Goal: Task Accomplishment & Management: Complete application form

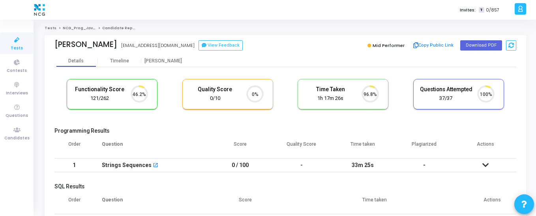
scroll to position [4, 4]
click at [22, 131] on icon at bounding box center [17, 130] width 17 height 10
click at [16, 132] on icon at bounding box center [17, 130] width 17 height 10
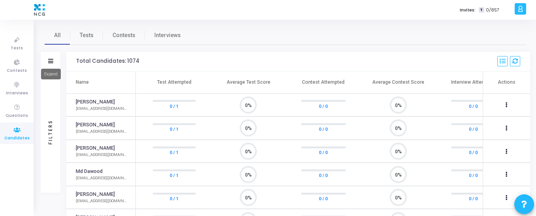
click at [52, 60] on icon at bounding box center [50, 61] width 5 height 4
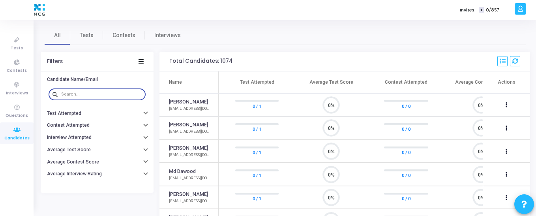
click at [78, 94] on input "text" at bounding box center [101, 94] width 81 height 5
paste input "[PERSON_NAME]"
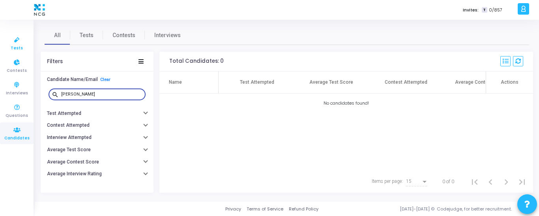
type input "[PERSON_NAME]"
click at [15, 47] on span "Tests" at bounding box center [17, 48] width 12 height 7
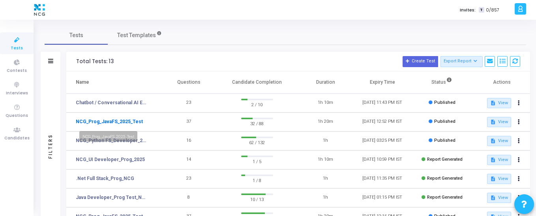
click at [124, 123] on link "NCG_Prog_JavaFS_2025_Test" at bounding box center [109, 121] width 67 height 7
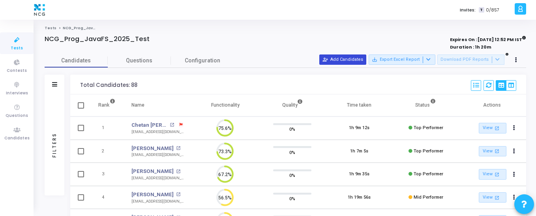
click at [356, 59] on button "person_add_alt Add Candidates" at bounding box center [342, 59] width 47 height 10
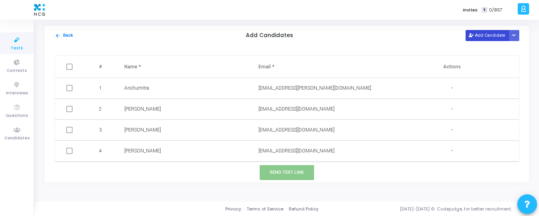
click at [494, 35] on button "Add Candidate" at bounding box center [487, 35] width 43 height 11
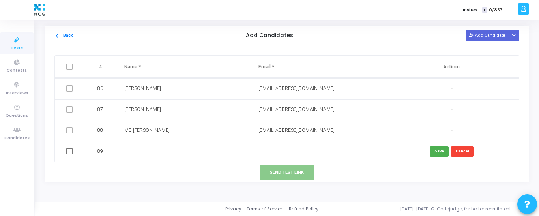
click at [160, 153] on input "text" at bounding box center [165, 151] width 82 height 13
paste input "[PERSON_NAME]"
type input "[PERSON_NAME]"
click at [277, 154] on input "text" at bounding box center [300, 151] width 82 height 13
paste input "[EMAIL_ADDRESS][DOMAIN_NAME]"
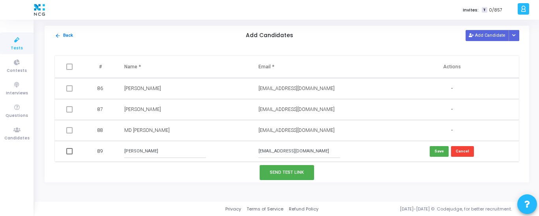
type input "[EMAIL_ADDRESS][DOMAIN_NAME]"
click at [69, 152] on span at bounding box center [69, 151] width 6 height 6
click at [69, 154] on input "checkbox" at bounding box center [69, 154] width 0 height 0
checkbox input "true"
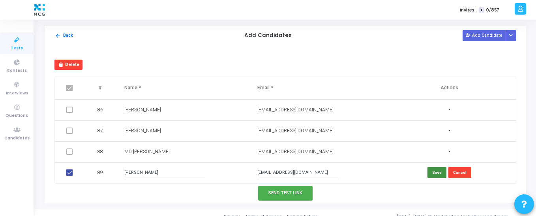
click at [431, 174] on button "Save" at bounding box center [436, 172] width 19 height 11
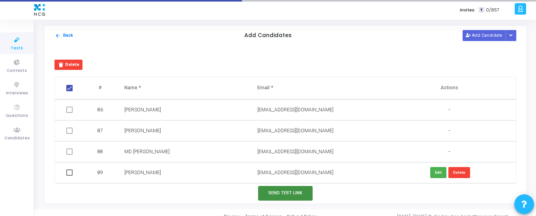
click at [289, 195] on button "Send Test Link" at bounding box center [285, 193] width 54 height 15
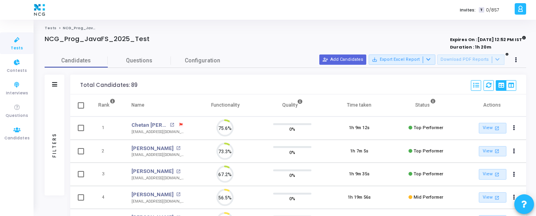
scroll to position [17, 20]
click at [12, 137] on span "Candidates" at bounding box center [16, 138] width 25 height 7
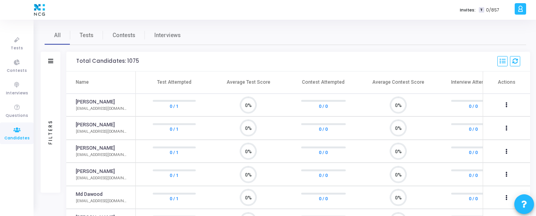
scroll to position [17, 20]
click at [52, 64] on div at bounding box center [50, 61] width 5 height 7
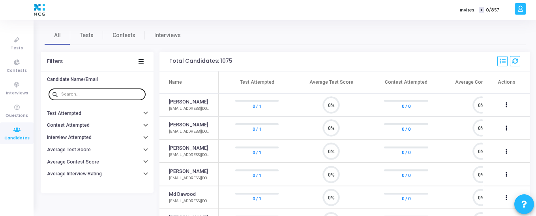
click at [81, 96] on input "text" at bounding box center [101, 94] width 81 height 5
click at [81, 35] on span "Tests" at bounding box center [87, 35] width 14 height 8
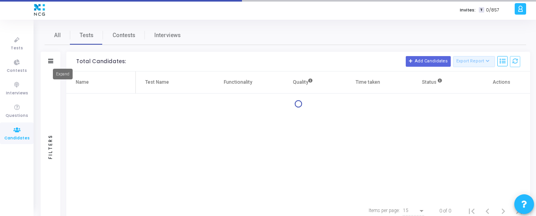
click at [49, 62] on icon at bounding box center [50, 61] width 5 height 4
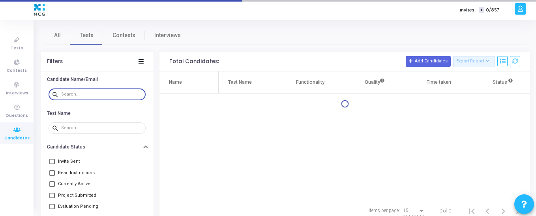
click at [74, 92] on input "text" at bounding box center [101, 94] width 81 height 5
paste input "[EMAIL_ADDRESS][DOMAIN_NAME]"
type input "[EMAIL_ADDRESS][DOMAIN_NAME]"
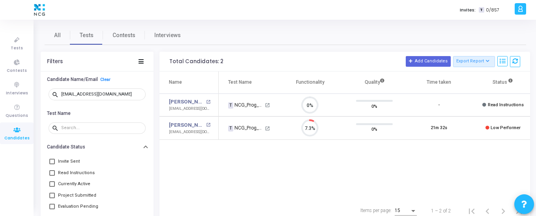
drag, startPoint x: 267, startPoint y: 195, endPoint x: 311, endPoint y: 197, distance: 43.5
click at [311, 197] on div "Name Test Name Functionality Quality Time taken Status Actions [PERSON_NAME] op…" at bounding box center [344, 135] width 371 height 128
click at [503, 63] on icon at bounding box center [503, 61] width 6 height 6
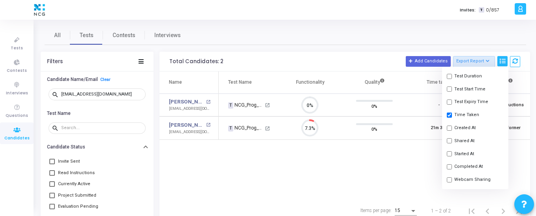
click at [453, 154] on button "Started At" at bounding box center [475, 153] width 66 height 13
checkbox input "true"
click at [453, 142] on button "Shared At" at bounding box center [475, 140] width 66 height 13
checkbox input "true"
click at [448, 156] on input "checkbox" at bounding box center [449, 153] width 5 height 5
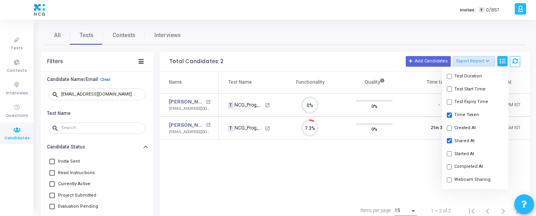
checkbox input "false"
click at [424, 154] on div "Name Test Name Functionality Quality Time taken Shared At Status Actions [PERSO…" at bounding box center [344, 135] width 371 height 128
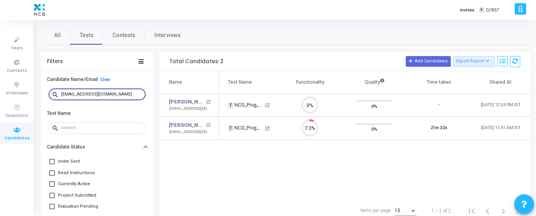
drag, startPoint x: 126, startPoint y: 96, endPoint x: 47, endPoint y: 96, distance: 78.9
click at [47, 96] on div "search [EMAIL_ADDRESS][DOMAIN_NAME]" at bounding box center [97, 95] width 101 height 18
paste input "[PERSON_NAME][DEMOGRAPHIC_DATA]"
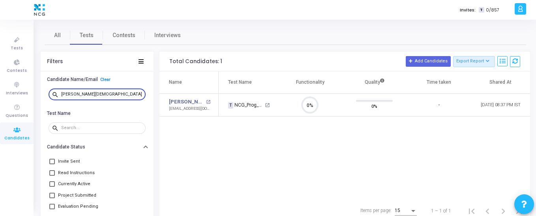
drag, startPoint x: 93, startPoint y: 92, endPoint x: 40, endPoint y: 87, distance: 53.2
click at [40, 87] on div "All Tests Contests Interviews Filters Candidate Name/Email Clear search [PERSON…" at bounding box center [285, 124] width 501 height 196
paste input "[PERSON_NAME]"
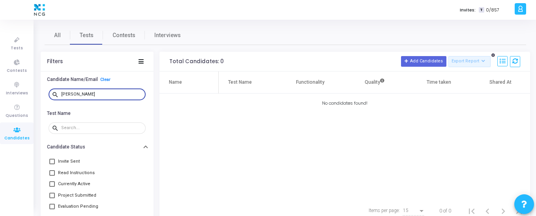
type input "[PERSON_NAME]"
click at [22, 46] on link "Tests" at bounding box center [17, 43] width 34 height 22
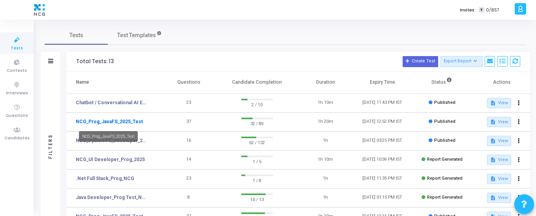
click at [98, 123] on link "NCG_Prog_JavaFS_2025_Test" at bounding box center [109, 121] width 67 height 7
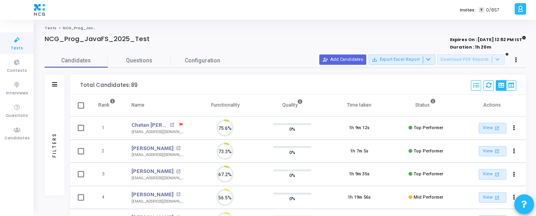
scroll to position [17, 20]
click at [356, 60] on button "person_add_alt Add Candidates" at bounding box center [342, 59] width 47 height 10
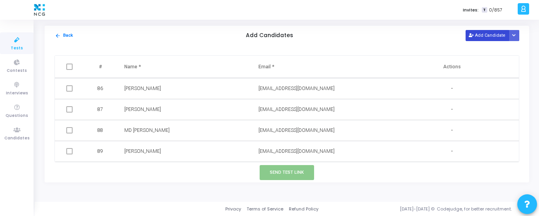
click at [483, 36] on button "Add Candidate" at bounding box center [487, 35] width 43 height 11
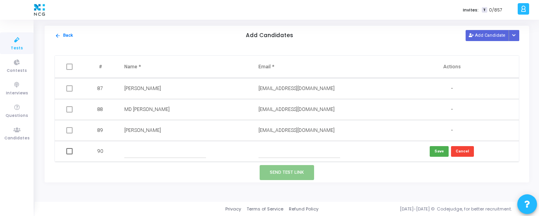
click at [156, 148] on input "text" at bounding box center [165, 151] width 82 height 13
paste input "[PERSON_NAME]"
type input "[PERSON_NAME]"
click at [295, 153] on input "text" at bounding box center [300, 151] width 82 height 13
paste input "[EMAIL_ADDRESS][DOMAIN_NAME]"
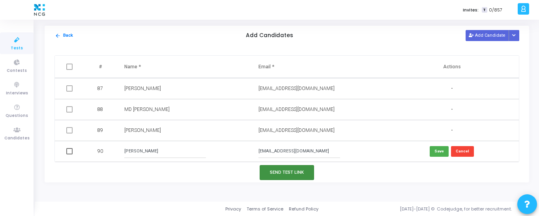
type input "[EMAIL_ADDRESS][DOMAIN_NAME]"
click at [295, 173] on button "Send Test Link" at bounding box center [287, 172] width 54 height 15
